Goal: Information Seeking & Learning: Find specific fact

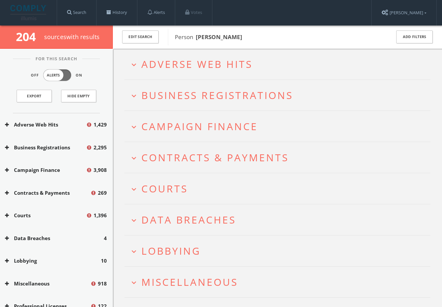
scroll to position [76, 0]
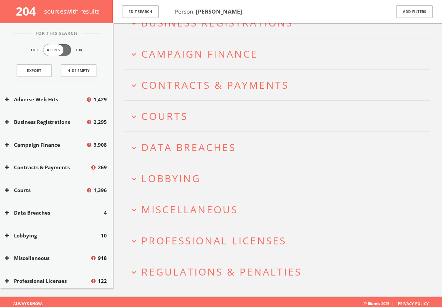
click at [220, 264] on h2 "expand_more Regulations & Penalties" at bounding box center [277, 272] width 306 height 31
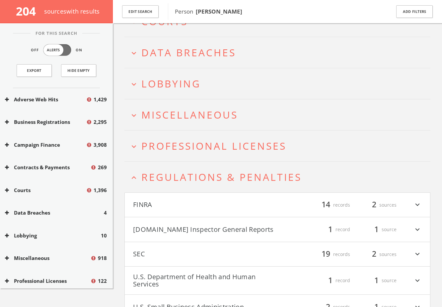
scroll to position [206, 0]
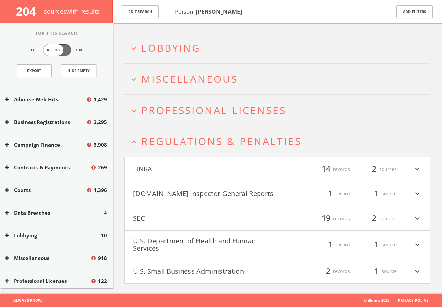
click at [233, 107] on span "Professional Licenses" at bounding box center [213, 110] width 145 height 14
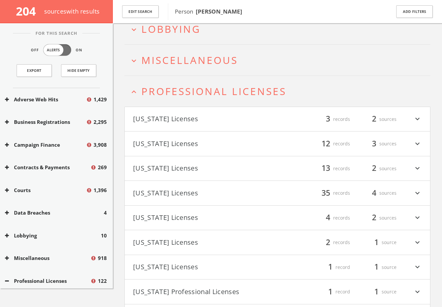
scroll to position [150, 0]
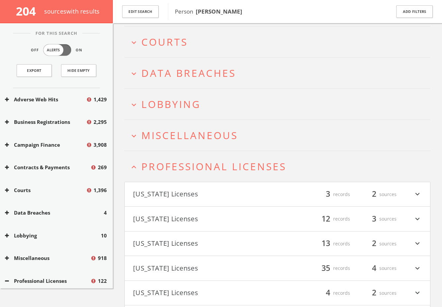
click at [185, 164] on span "Professional Licenses" at bounding box center [213, 167] width 145 height 14
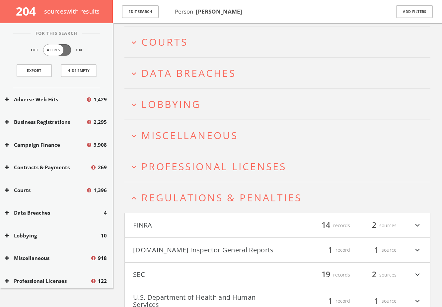
click at [181, 139] on span "Miscellaneous" at bounding box center [189, 136] width 96 height 14
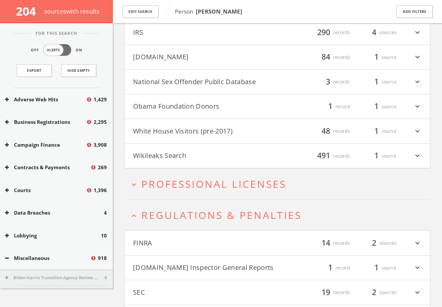
click at [198, 214] on span "Regulations & Penalties" at bounding box center [221, 215] width 160 height 14
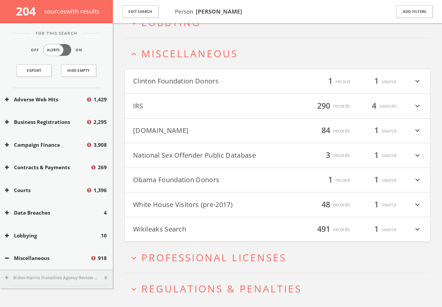
scroll to position [190, 0]
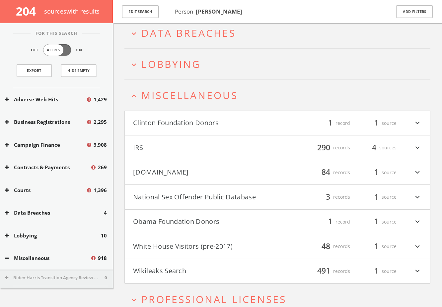
click at [222, 124] on button "Clinton Foundation Donors" at bounding box center [205, 123] width 144 height 11
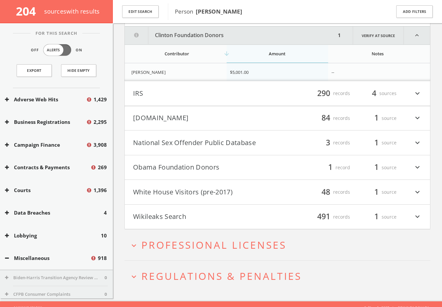
scroll to position [303, 0]
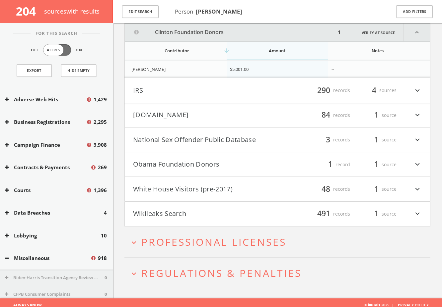
click at [220, 164] on button "Obama Foundation Donors" at bounding box center [205, 164] width 144 height 11
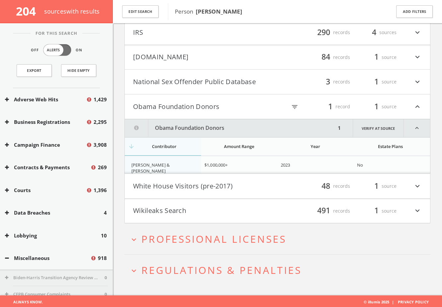
scroll to position [362, 0]
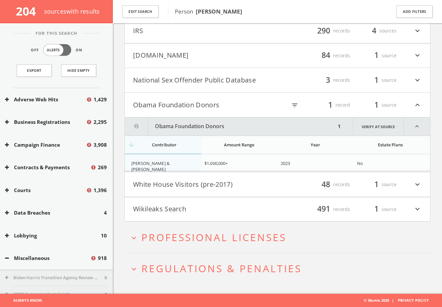
drag, startPoint x: 231, startPoint y: 127, endPoint x: 179, endPoint y: 114, distance: 54.0
click at [170, 123] on button "Obama Foundation Donors" at bounding box center [230, 127] width 211 height 18
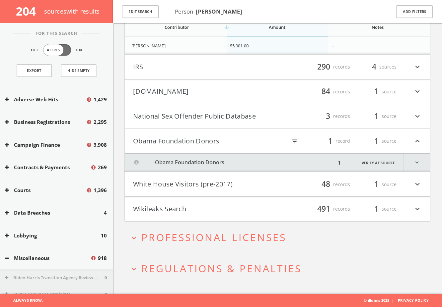
scroll to position [326, 0]
drag, startPoint x: 215, startPoint y: 142, endPoint x: 138, endPoint y: 142, distance: 77.2
click at [143, 141] on button "Obama Foundation Donors" at bounding box center [205, 141] width 144 height 11
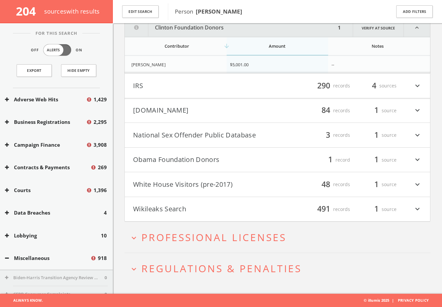
scroll to position [307, 0]
click at [152, 159] on button "Obama Foundation Donors" at bounding box center [205, 159] width 144 height 11
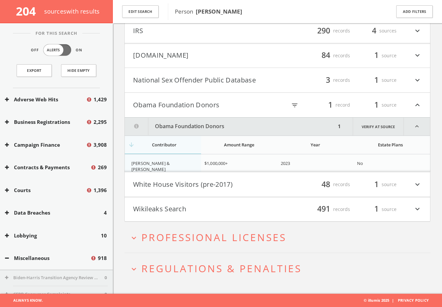
click at [179, 128] on button "Obama Foundation Donors" at bounding box center [230, 127] width 211 height 18
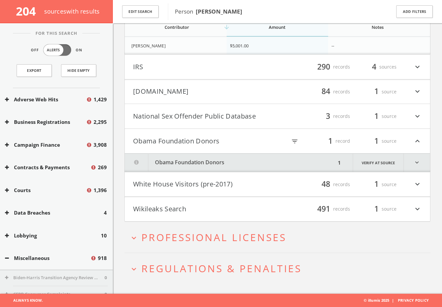
scroll to position [326, 0]
drag, startPoint x: 209, startPoint y: 163, endPoint x: 170, endPoint y: 164, distance: 38.8
click at [172, 163] on button "Obama Foundation Donors" at bounding box center [230, 163] width 211 height 18
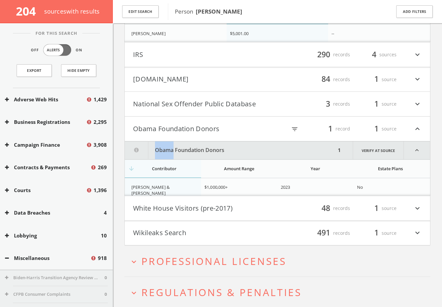
scroll to position [362, 0]
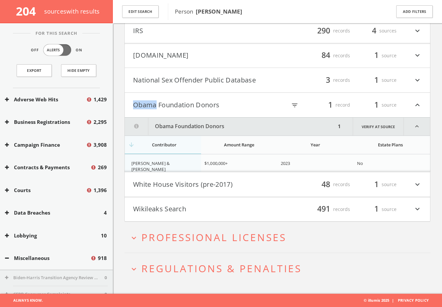
copy button "[PERSON_NAME]"
drag, startPoint x: 221, startPoint y: 164, endPoint x: 202, endPoint y: 163, distance: 19.2
click at [202, 163] on td "$1,000,000+" at bounding box center [239, 167] width 76 height 24
copy span "$1,000,000+"
drag, startPoint x: 178, startPoint y: 165, endPoint x: 130, endPoint y: 164, distance: 48.4
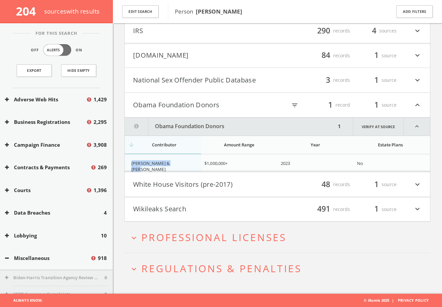
click at [130, 164] on td "[PERSON_NAME] & [PERSON_NAME]" at bounding box center [163, 167] width 76 height 24
copy span "[PERSON_NAME] & [PERSON_NAME]"
click at [194, 182] on button "White House Visitors (pre-2017)" at bounding box center [205, 184] width 144 height 11
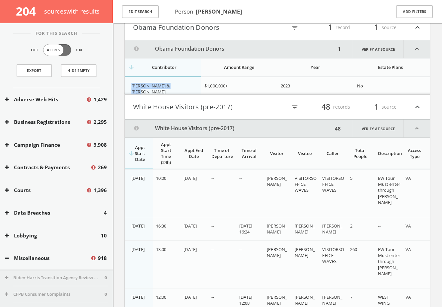
scroll to position [433, 0]
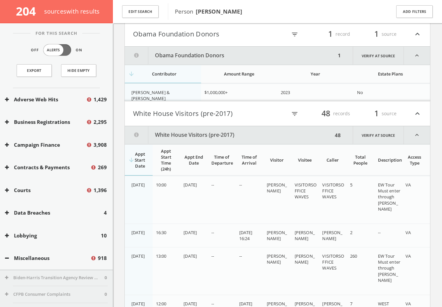
click at [232, 113] on html "Search History Alerts Votes [PERSON_NAME] Edit Profile Change Password Security…" at bounding box center [221, 277] width 442 height 1420
click at [214, 35] on button "Obama Foundation Donors" at bounding box center [205, 34] width 144 height 11
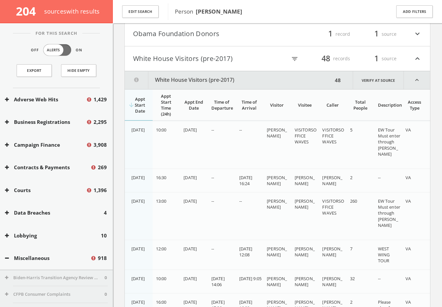
click at [222, 60] on button "White House Visitors (pre-2017)" at bounding box center [205, 58] width 144 height 11
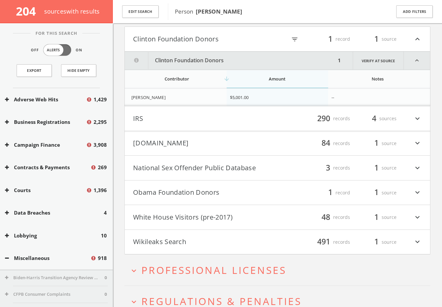
scroll to position [231, 0]
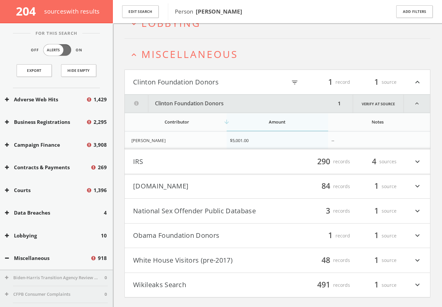
click at [176, 60] on span "Miscellaneous" at bounding box center [189, 54] width 96 height 14
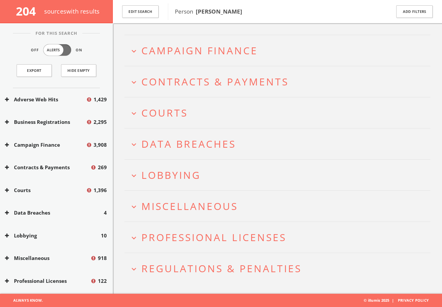
click at [204, 213] on h2 "expand_more Miscellaneous" at bounding box center [277, 206] width 306 height 31
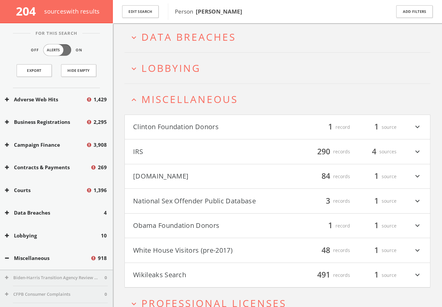
click at [180, 103] on span "Miscellaneous" at bounding box center [189, 99] width 96 height 14
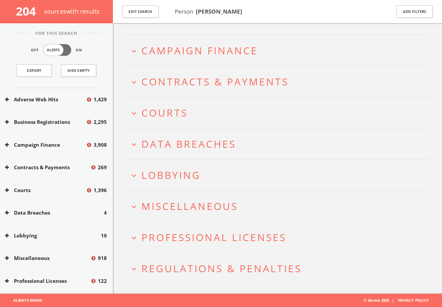
click at [169, 173] on span "Lobbying" at bounding box center [170, 175] width 59 height 14
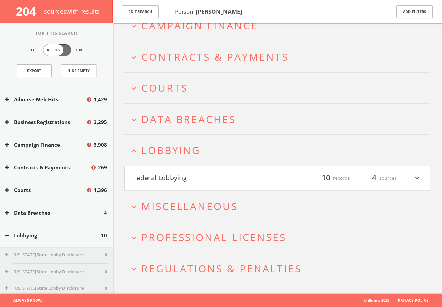
click at [170, 173] on button "Federal Lobbying" at bounding box center [205, 178] width 144 height 11
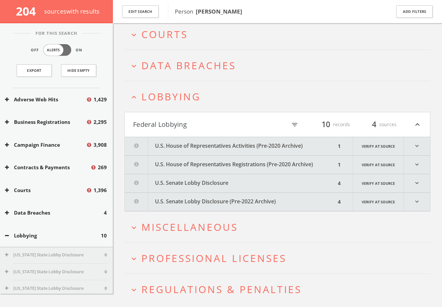
scroll to position [179, 0]
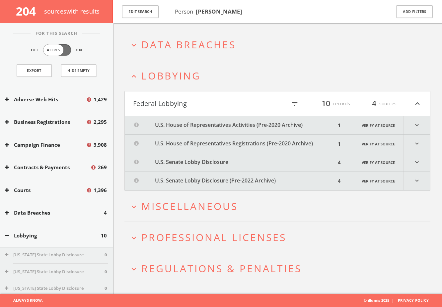
click at [203, 129] on button "U.S. House of Representatives Activities (Pre-2020 Archive)" at bounding box center [230, 125] width 211 height 18
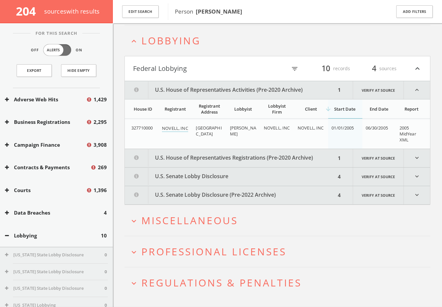
scroll to position [228, 0]
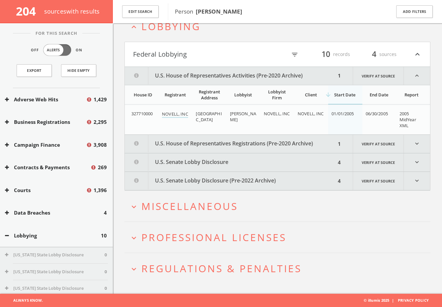
click at [206, 143] on button "U.S. House of Representatives Registrations (Pre-2020 Archive)" at bounding box center [230, 144] width 211 height 18
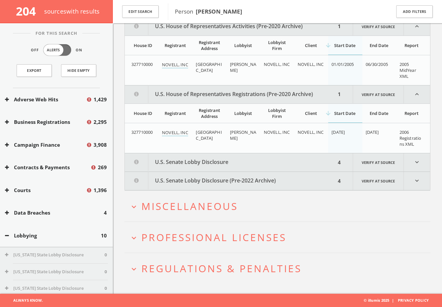
click at [203, 160] on button "U.S. Senate Lobby Disclosure" at bounding box center [230, 162] width 211 height 18
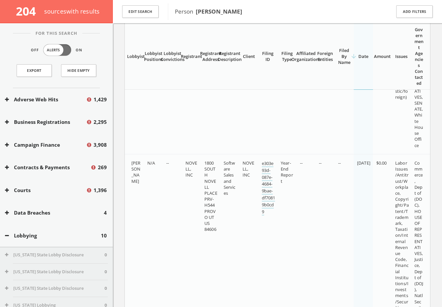
scroll to position [269, 0]
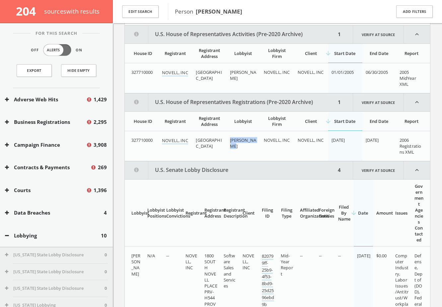
drag, startPoint x: 249, startPoint y: 147, endPoint x: 227, endPoint y: 138, distance: 23.2
click at [227, 138] on td "[PERSON_NAME]" at bounding box center [243, 146] width 34 height 30
copy span "[PERSON_NAME]"
